Goal: Transaction & Acquisition: Purchase product/service

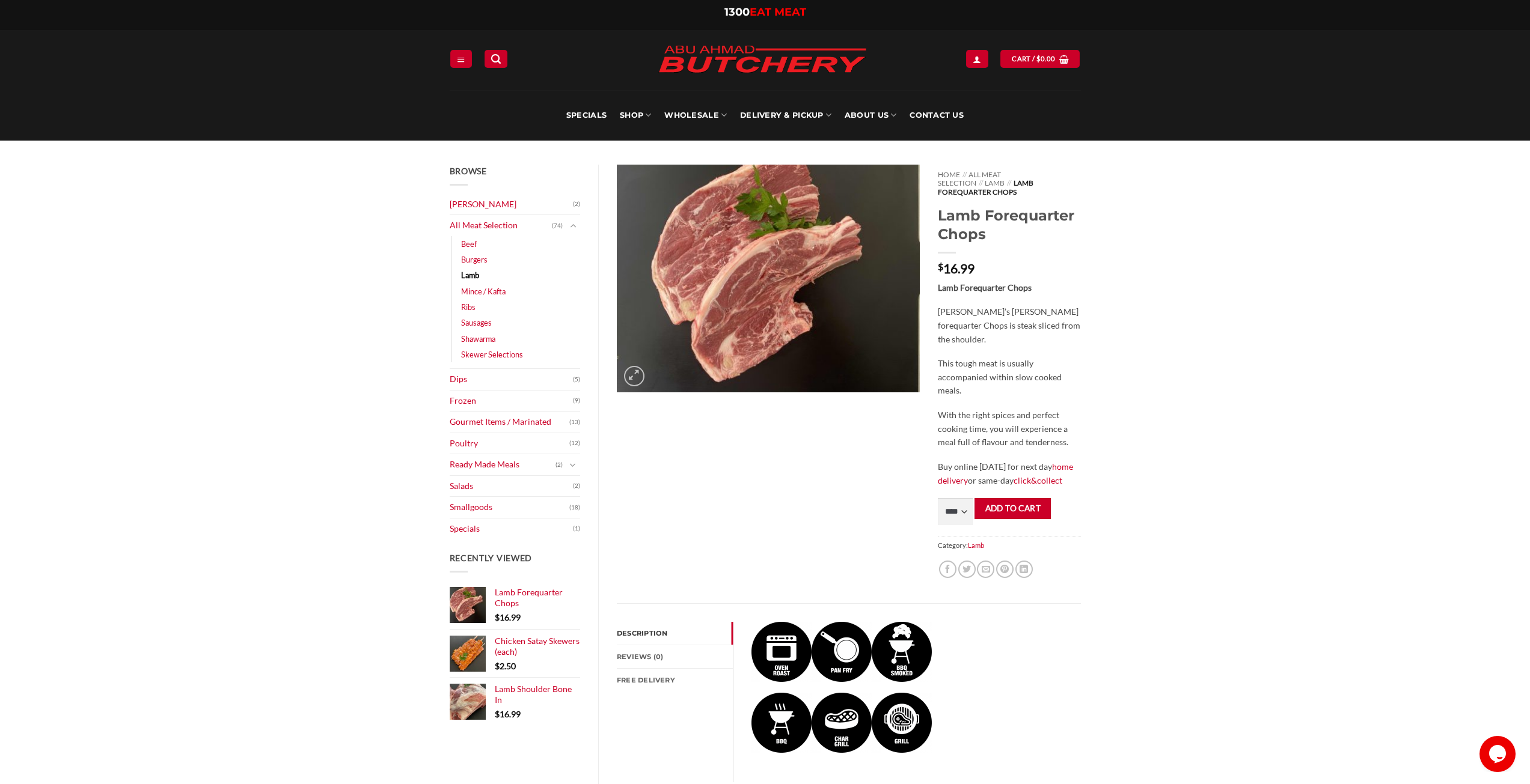
click at [641, 625] on link "Description" at bounding box center [675, 633] width 116 height 23
click at [647, 648] on link "Reviews (0)" at bounding box center [675, 657] width 116 height 23
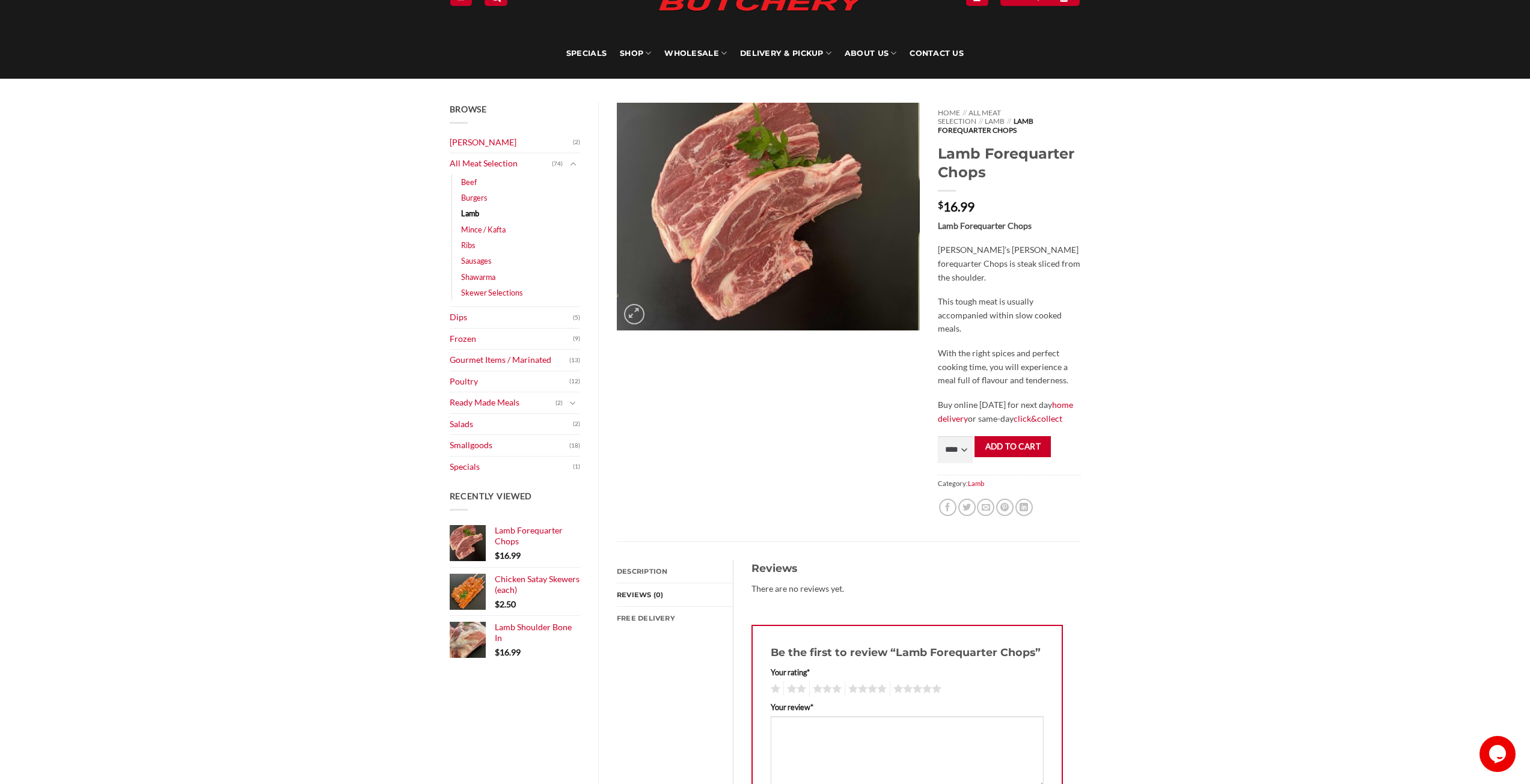
scroll to position [180, 0]
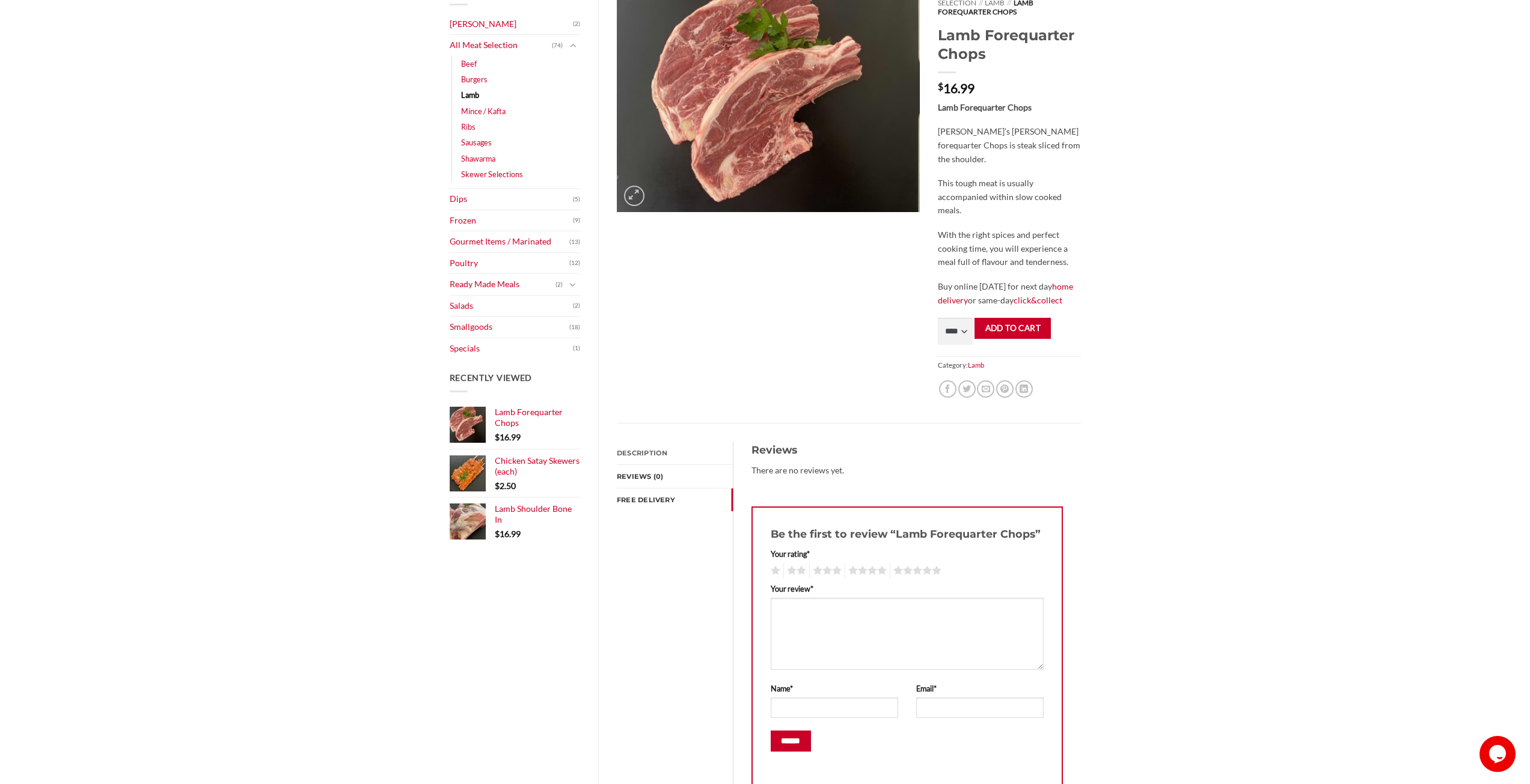
click at [632, 493] on link "FREE Delivery" at bounding box center [675, 500] width 116 height 23
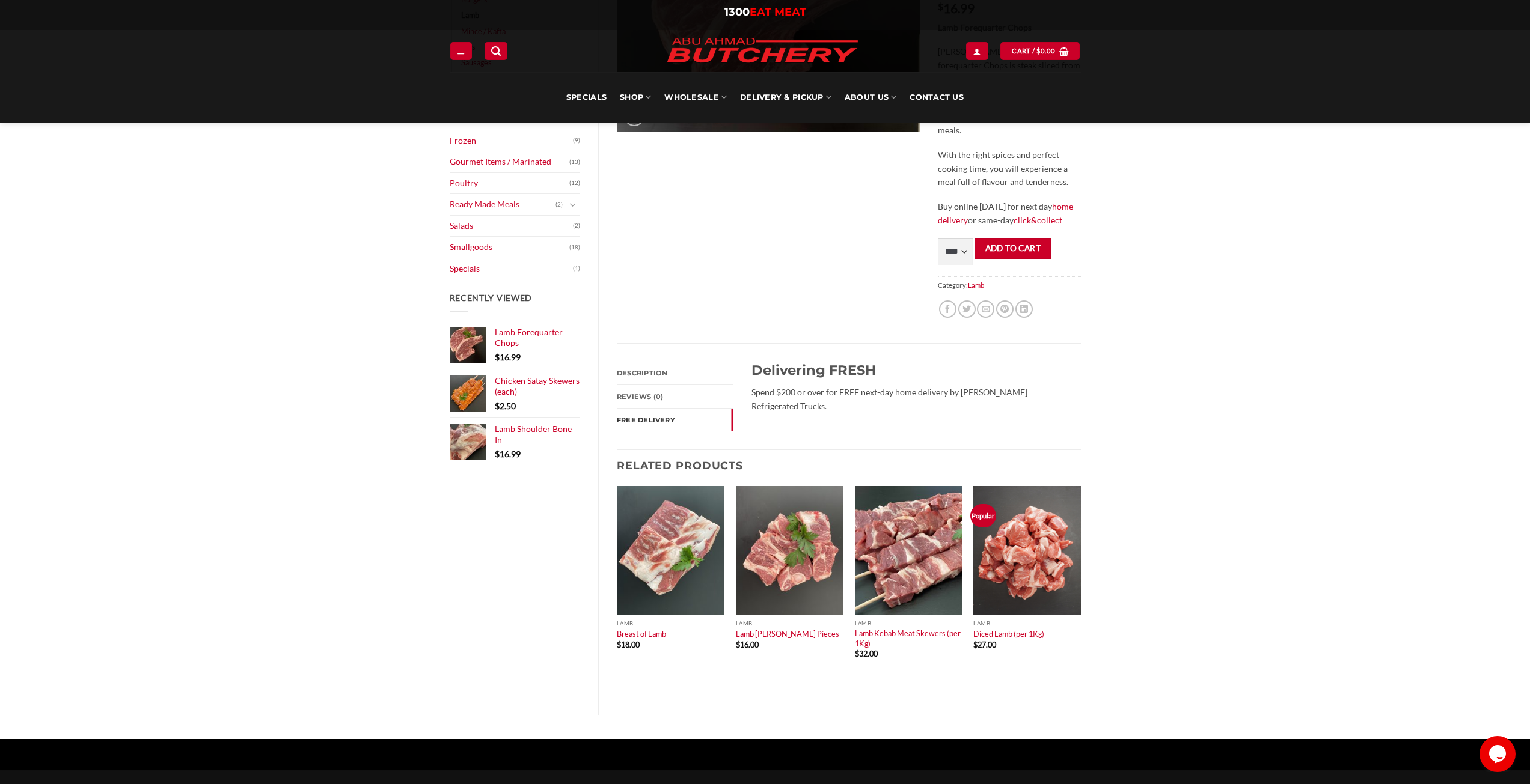
scroll to position [120, 0]
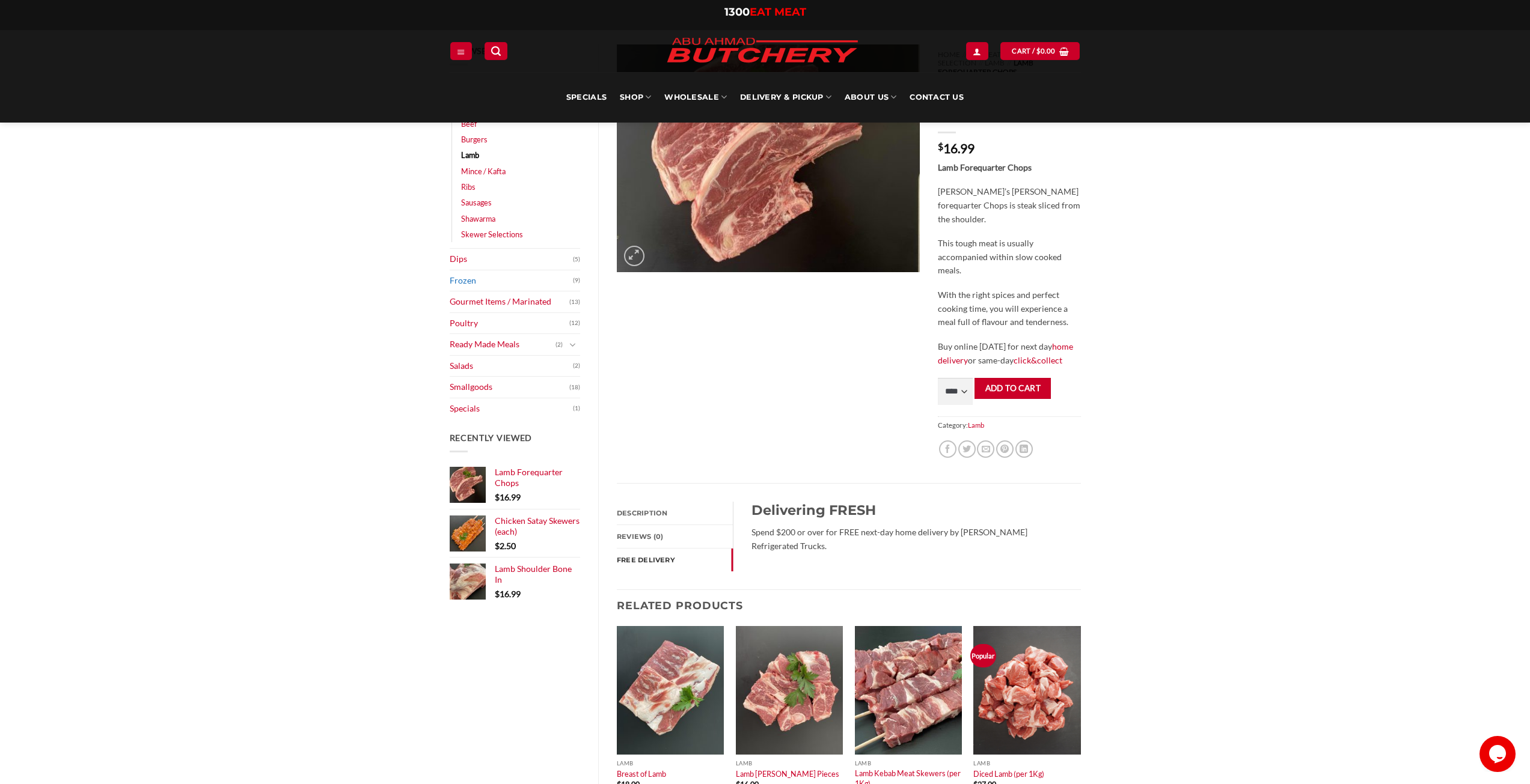
click at [475, 283] on link "Frozen" at bounding box center [512, 281] width 124 height 21
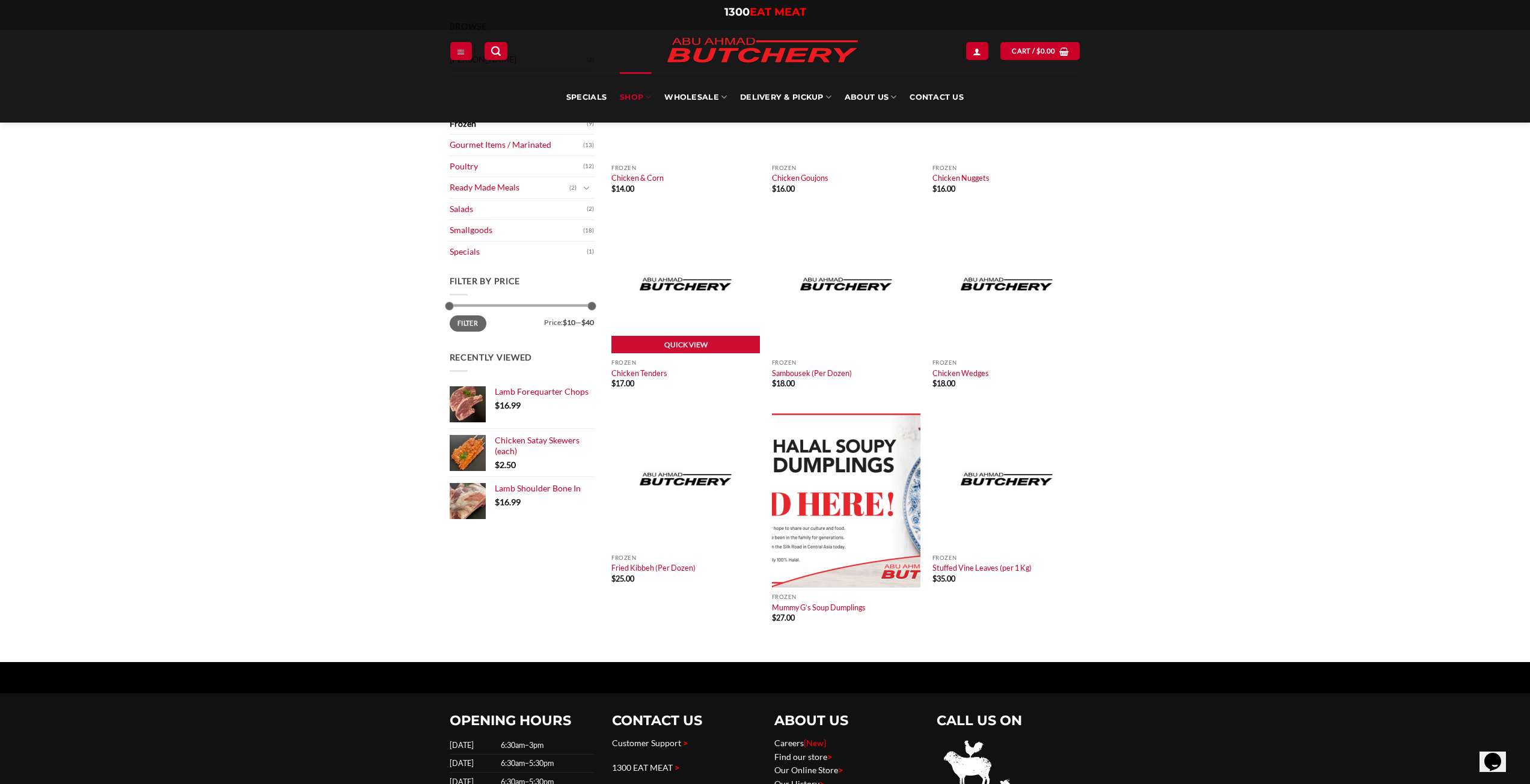
scroll to position [60, 0]
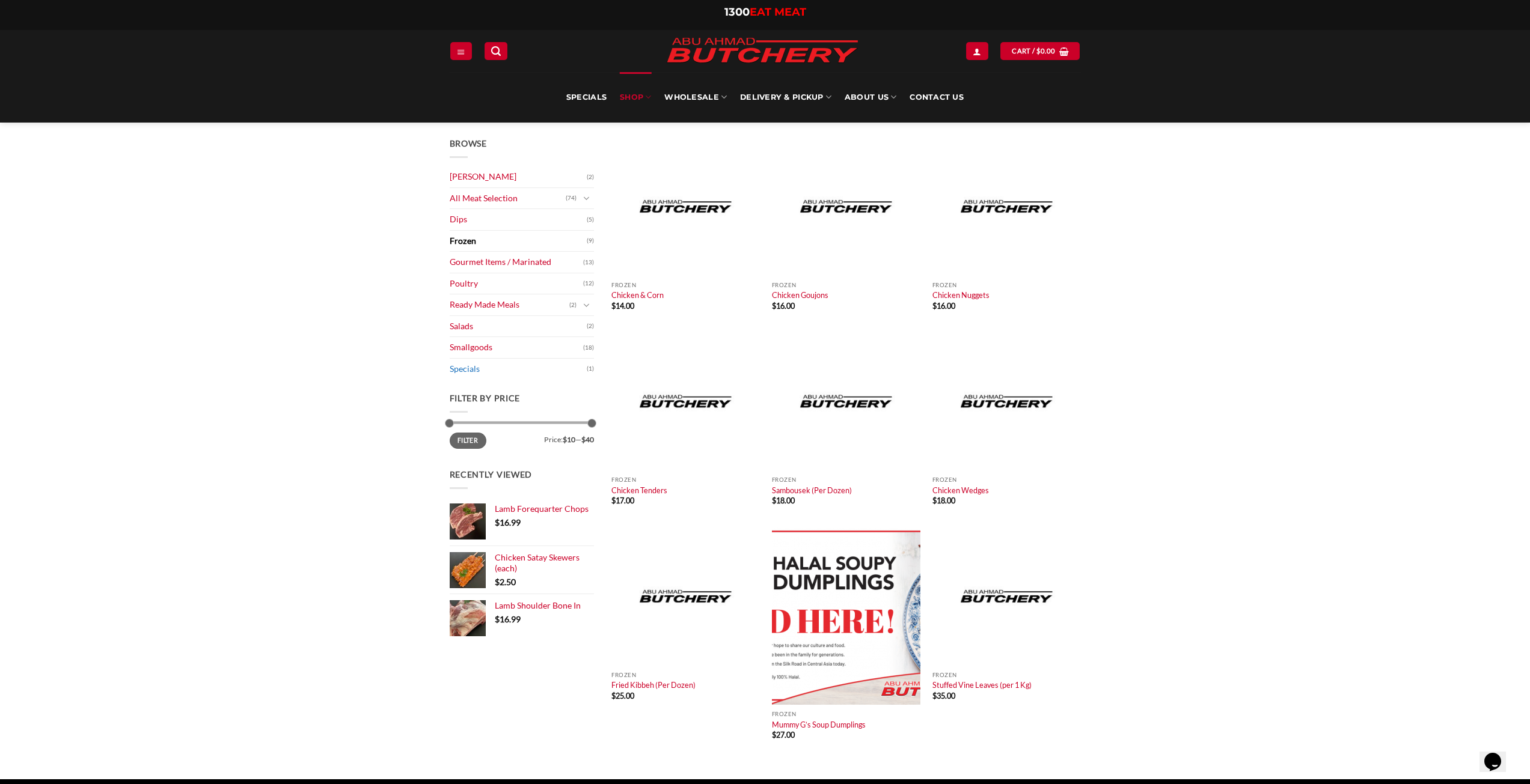
click at [475, 359] on link "Specials" at bounding box center [518, 369] width 137 height 21
click at [469, 365] on link "Specials" at bounding box center [518, 369] width 137 height 21
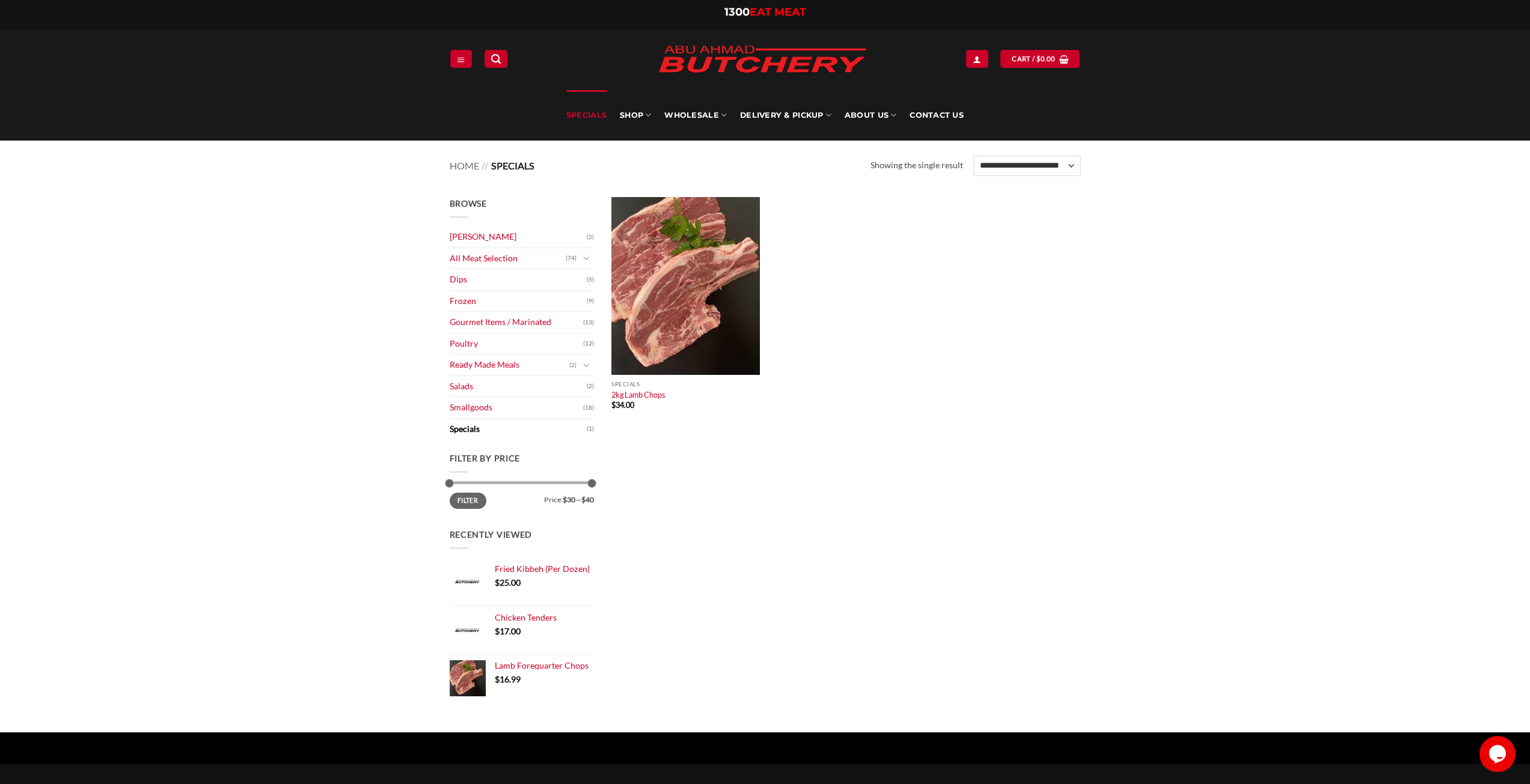
click at [461, 426] on link "Specials" at bounding box center [518, 430] width 137 height 21
click at [671, 364] on link "Quick View" at bounding box center [686, 366] width 149 height 18
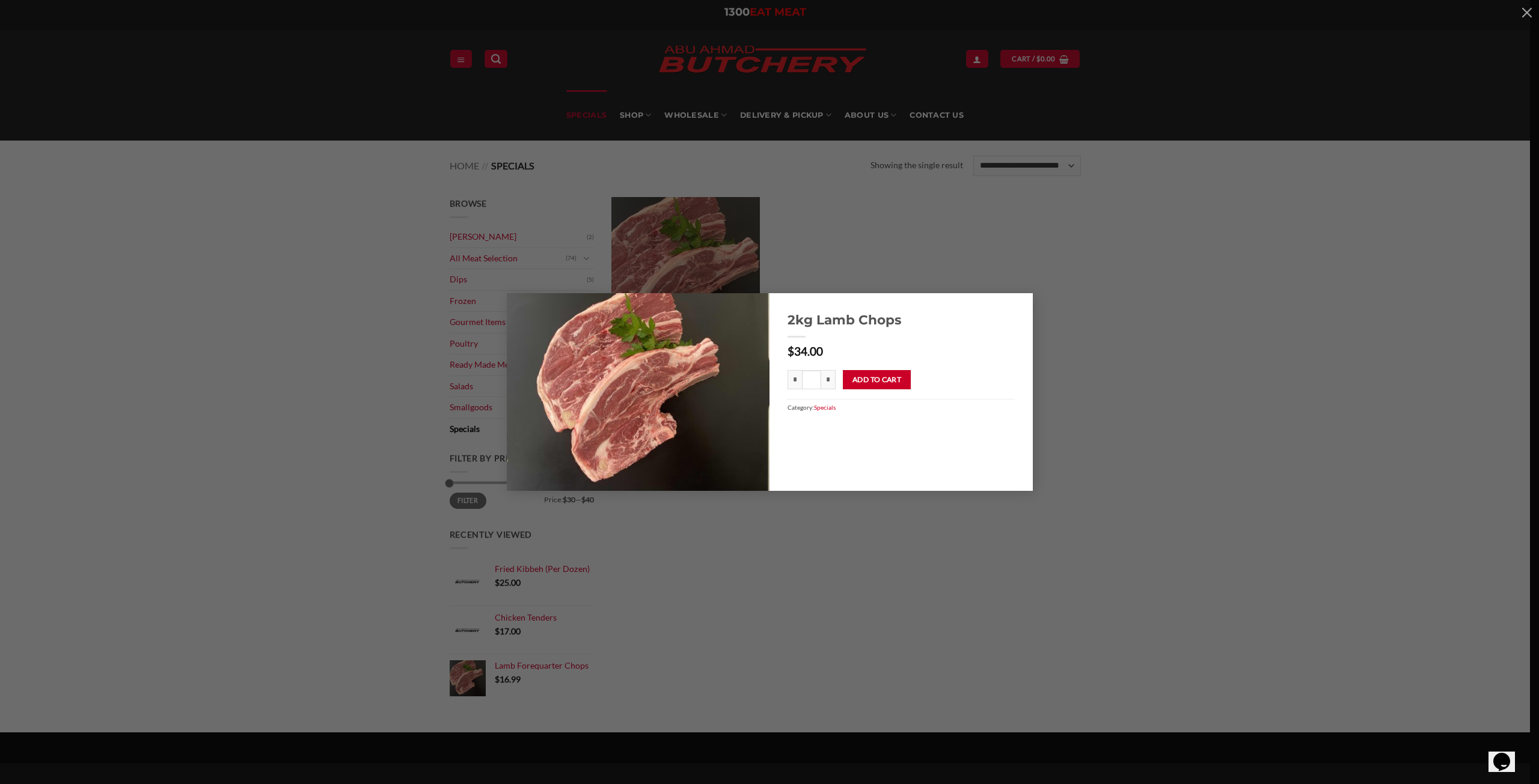
click at [1108, 325] on div "2kg Lamb Chops $ 34.00 * 2kg Lamb Chops quantity * * Add to cart Category: Spec…" at bounding box center [769, 392] width 1503 height 198
